Goal: Transaction & Acquisition: Purchase product/service

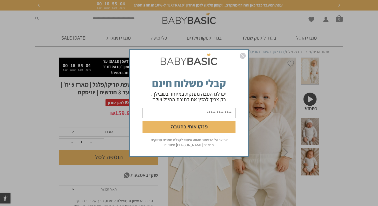
click at [244, 56] on img "סגור" at bounding box center [243, 56] width 6 height 6
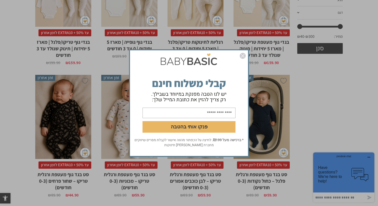
click at [243, 55] on img "סגור" at bounding box center [243, 56] width 6 height 6
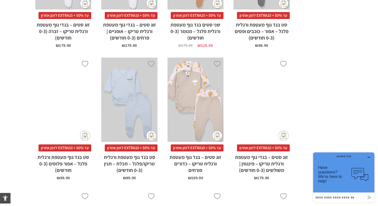
scroll to position [992, 0]
